Goal: Find specific page/section: Find specific page/section

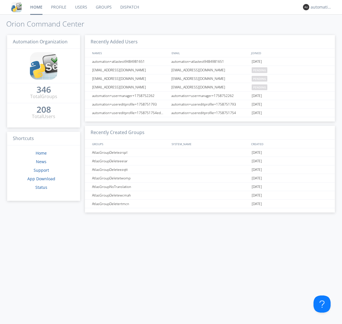
click at [129, 7] on link "Dispatch" at bounding box center [129, 7] width 27 height 14
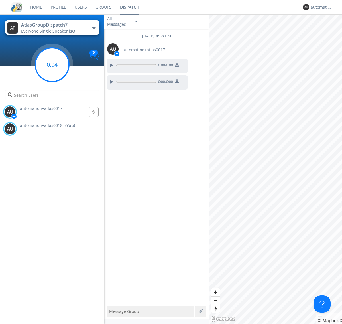
click at [52, 65] on g at bounding box center [52, 65] width 34 height 34
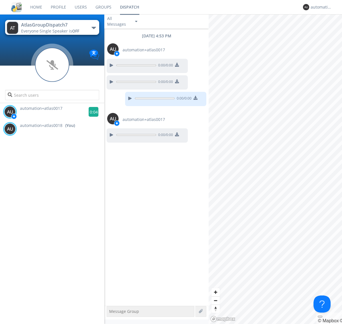
click at [91, 112] on g at bounding box center [94, 112] width 10 height 10
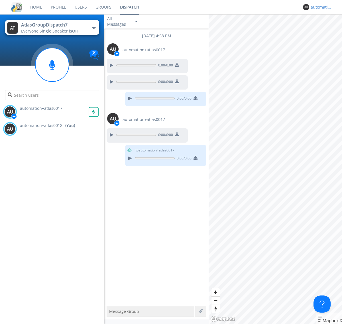
click at [320, 7] on div "automation+atlas0018" at bounding box center [320, 7] width 21 height 6
